Goal: Information Seeking & Learning: Learn about a topic

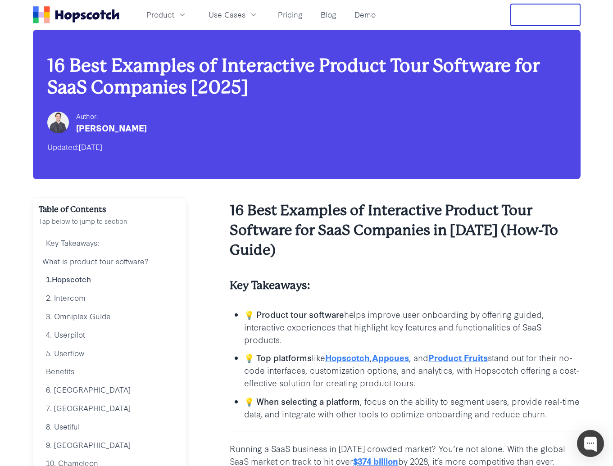
click at [354, 359] on link "Hopscotch" at bounding box center [347, 357] width 45 height 12
click at [401, 361] on link "Appcues" at bounding box center [390, 357] width 37 height 12
click at [456, 358] on link "Product Fruits" at bounding box center [457, 357] width 59 height 12
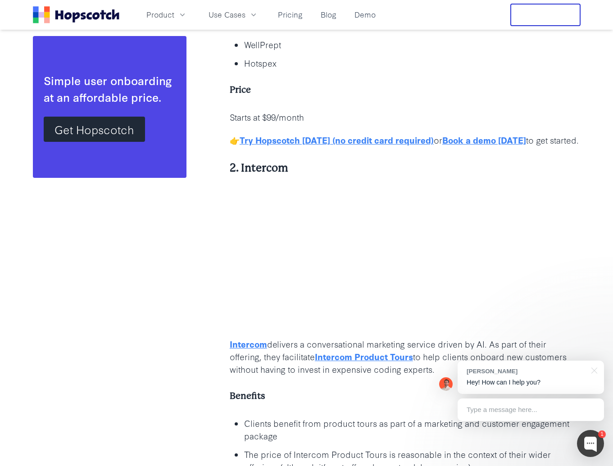
scroll to position [2177, 0]
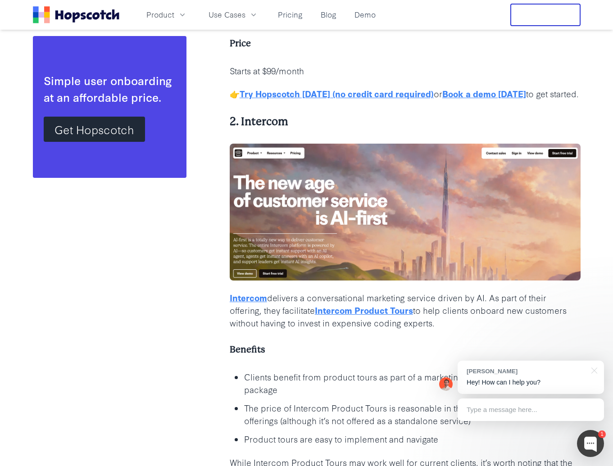
click at [329, 310] on link "Intercom Product Tours" at bounding box center [364, 310] width 98 height 12
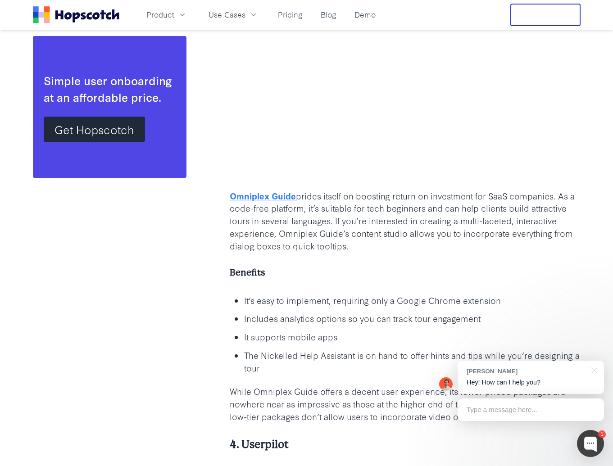
scroll to position [2838, 0]
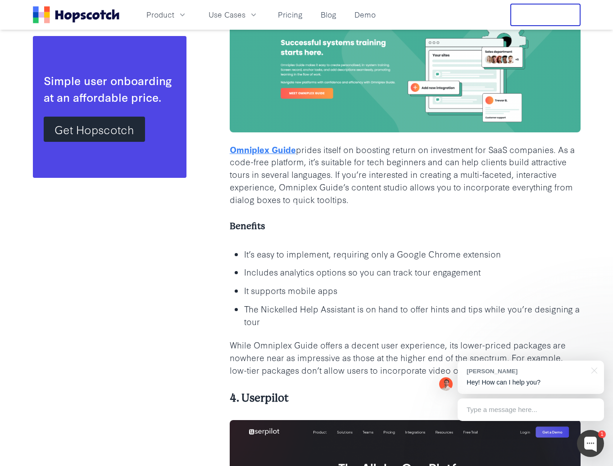
click at [258, 152] on link "Omniplex Guide" at bounding box center [263, 149] width 66 height 12
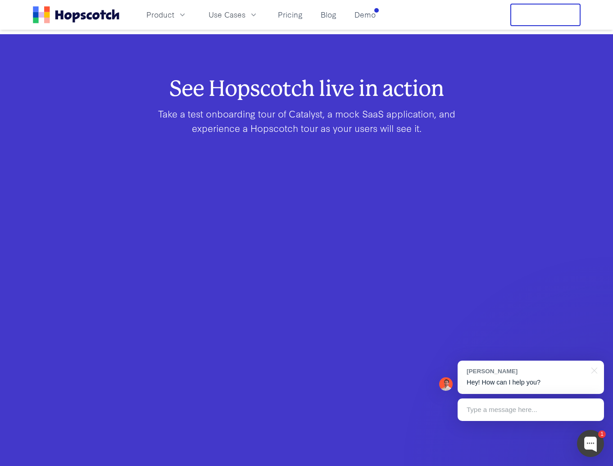
scroll to position [640, 0]
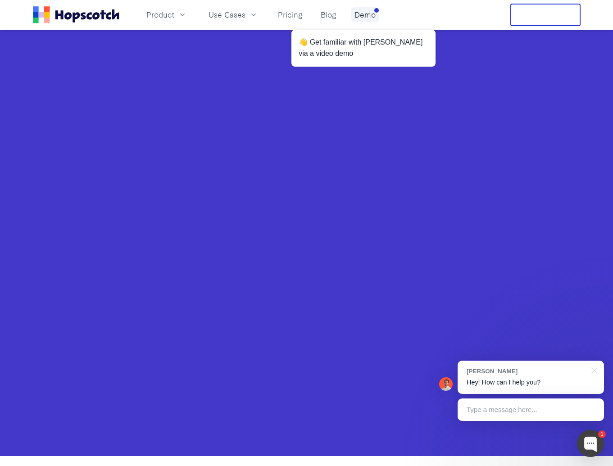
click at [365, 16] on link "Demo" at bounding box center [365, 14] width 28 height 15
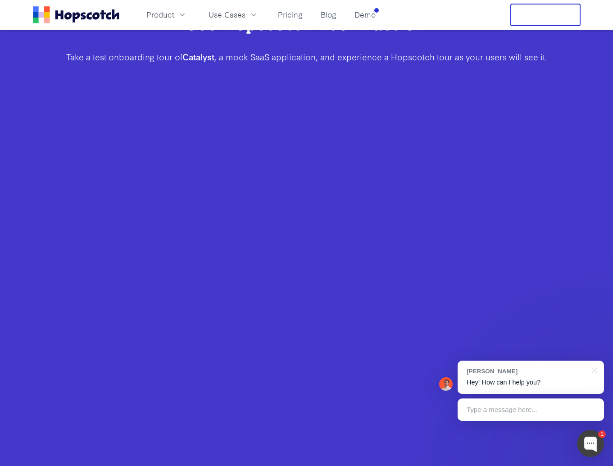
scroll to position [275, 0]
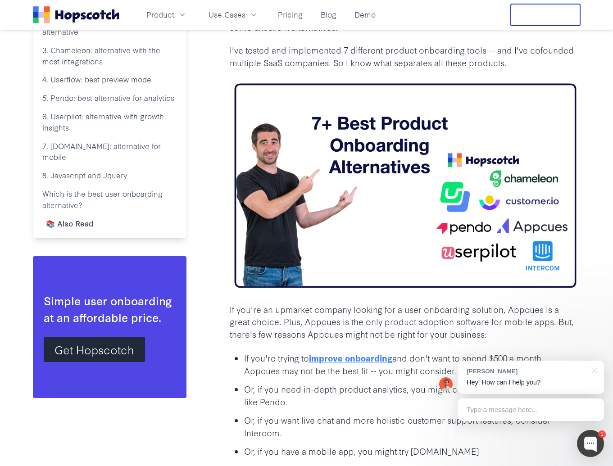
scroll to position [513, 0]
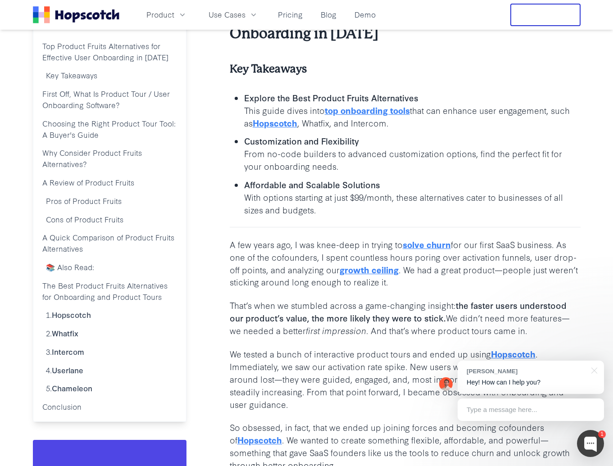
scroll to position [243, 0]
